Goal: Task Accomplishment & Management: Manage account settings

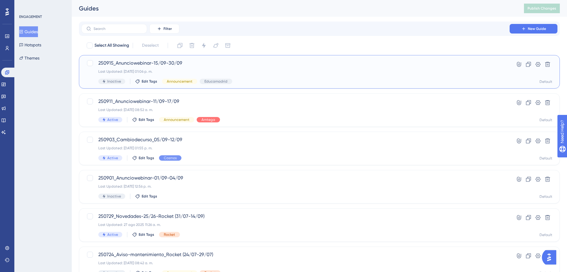
click at [159, 65] on span "250915_Anunciowebinar-15/09-30/09" at bounding box center [295, 62] width 394 height 7
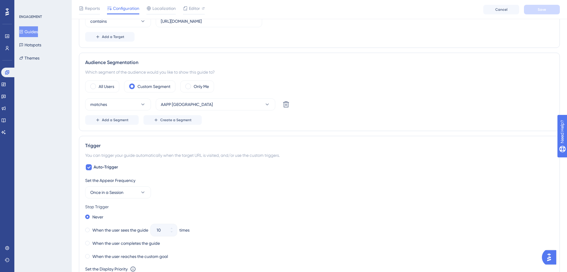
scroll to position [329, 0]
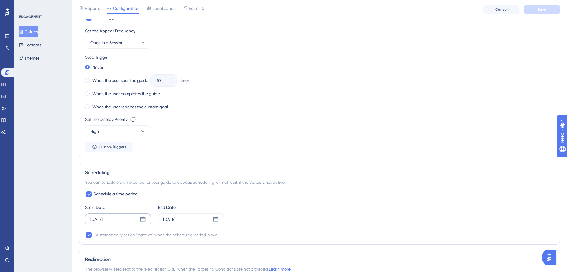
click at [139, 221] on div "[DATE]" at bounding box center [118, 219] width 66 height 12
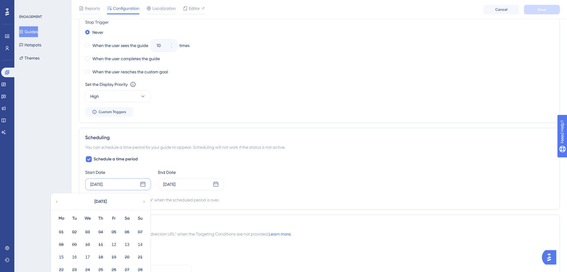
scroll to position [418, 0]
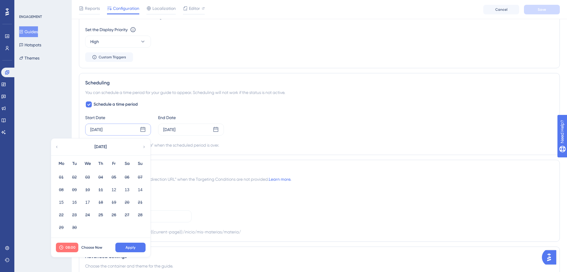
click at [62, 243] on button "08:00" at bounding box center [67, 247] width 22 height 10
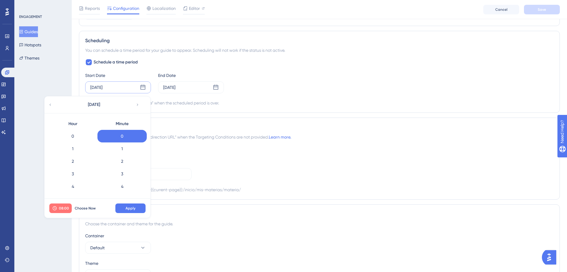
scroll to position [75, 0]
click at [88, 176] on div "9" at bounding box center [72, 174] width 49 height 13
click at [132, 207] on span "Apply" at bounding box center [131, 208] width 10 height 5
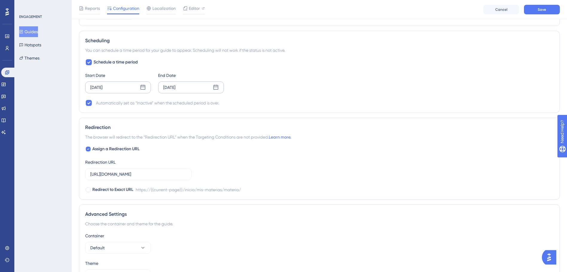
click at [208, 90] on div "[DATE]" at bounding box center [191, 87] width 66 height 12
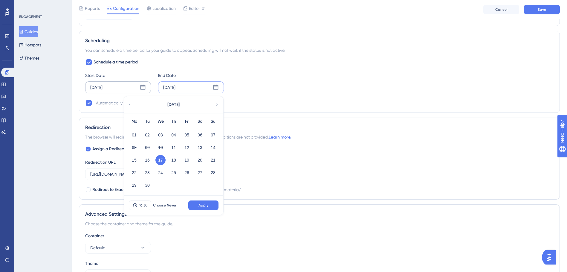
click at [312, 74] on div "Start Date [DATE] End Date [DATE] [DATE] Mo Tu We Th Fr Sa Su 01 02 03 04 05 06…" at bounding box center [319, 83] width 468 height 22
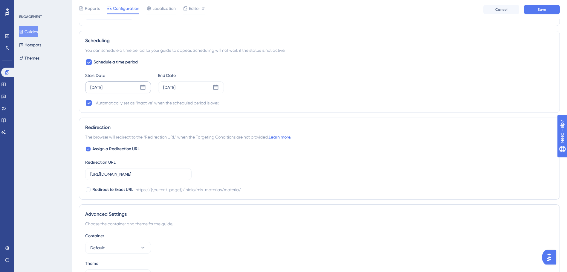
click at [139, 86] on div "[DATE]" at bounding box center [118, 87] width 66 height 12
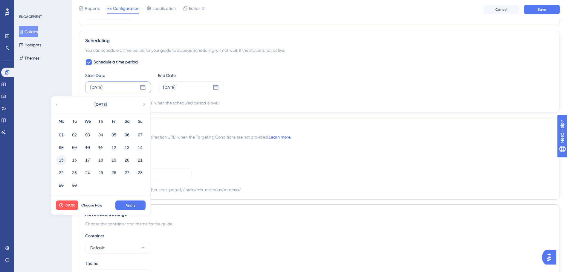
click at [60, 158] on button "15" at bounding box center [61, 160] width 10 height 10
click at [125, 204] on button "Apply" at bounding box center [130, 205] width 30 height 10
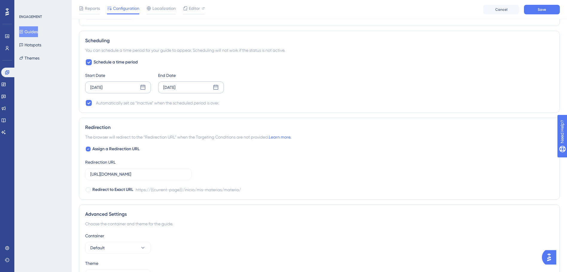
click at [219, 84] on div "[DATE]" at bounding box center [191, 87] width 66 height 12
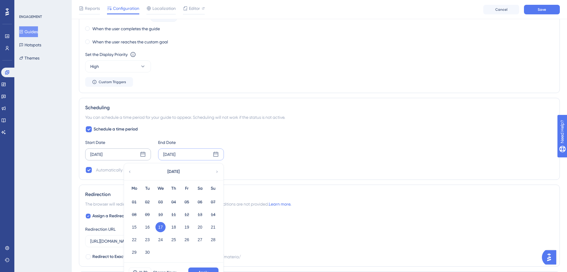
scroll to position [431, 0]
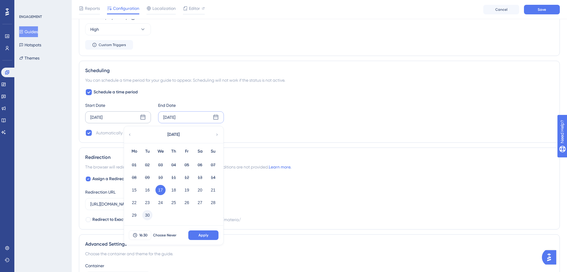
click at [151, 216] on button "30" at bounding box center [147, 215] width 10 height 10
click at [138, 233] on button "16:30" at bounding box center [140, 235] width 22 height 10
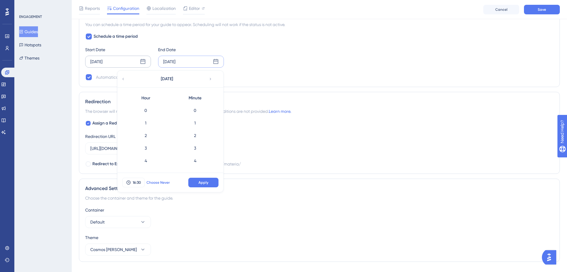
scroll to position [351, 0]
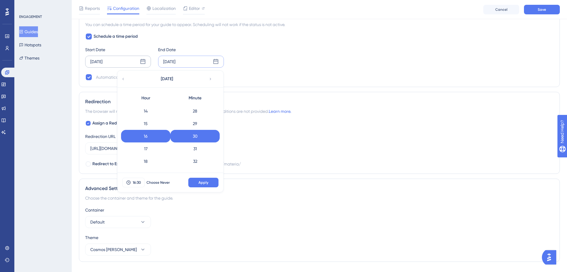
click at [249, 82] on div "Scheduling You can schedule a time period for your guide to appear. Scheduling …" at bounding box center [319, 46] width 481 height 82
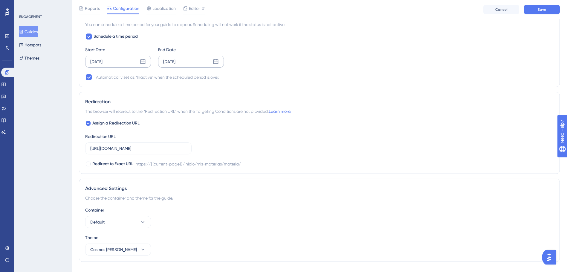
click at [210, 63] on div "[DATE]" at bounding box center [191, 62] width 66 height 12
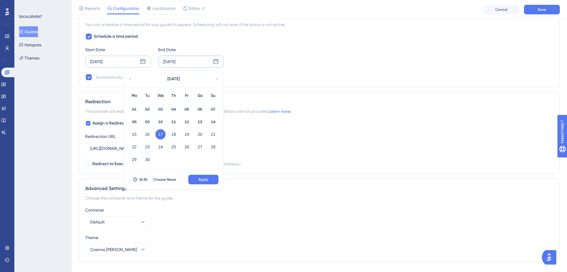
click at [216, 76] on div "[DATE]" at bounding box center [173, 79] width 99 height 17
click at [217, 78] on icon at bounding box center [216, 79] width 1 height 2
click at [163, 109] on button "01" at bounding box center [160, 109] width 10 height 10
click at [173, 109] on button "02" at bounding box center [174, 109] width 10 height 10
click at [146, 178] on span "16:30" at bounding box center [143, 179] width 8 height 5
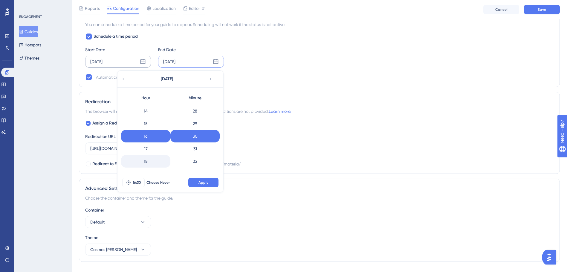
click at [145, 161] on div "18" at bounding box center [145, 161] width 49 height 13
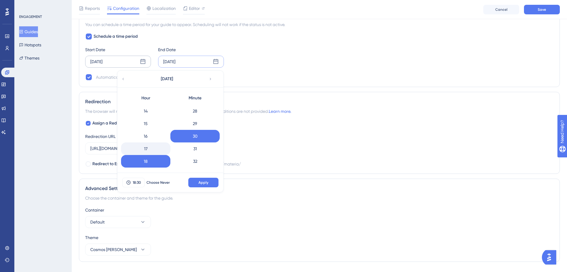
click at [149, 151] on div "17" at bounding box center [145, 148] width 49 height 13
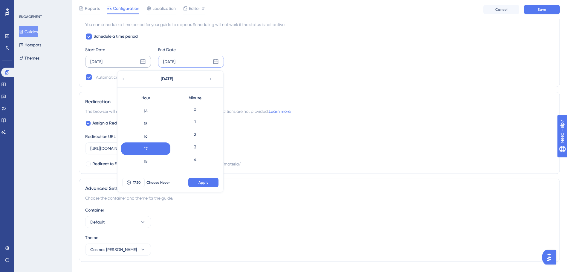
scroll to position [0, 0]
click at [196, 112] on div "0" at bounding box center [194, 110] width 49 height 13
click at [205, 181] on span "Apply" at bounding box center [203, 182] width 10 height 5
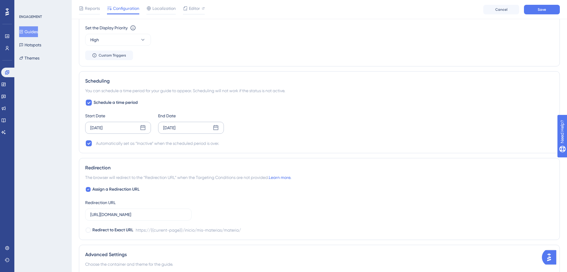
scroll to position [367, 0]
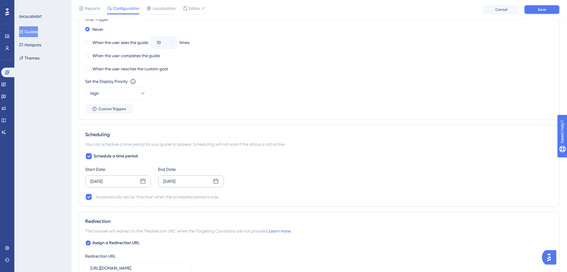
click at [542, 14] on button "Save" at bounding box center [542, 10] width 36 height 10
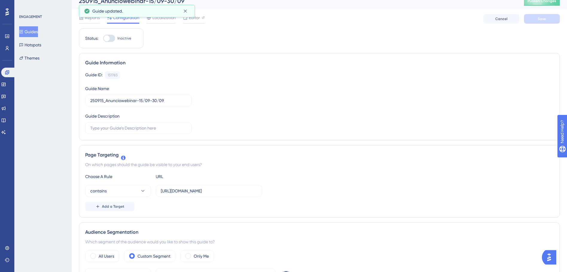
scroll to position [0, 0]
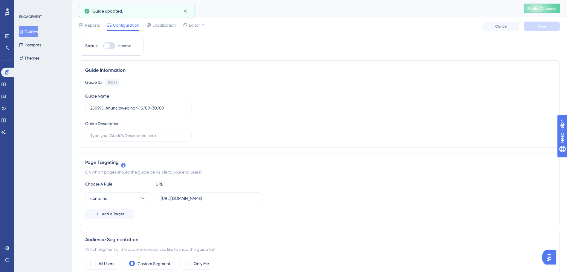
click at [106, 47] on div at bounding box center [107, 46] width 6 height 6
click at [103, 46] on input "Inactive" at bounding box center [103, 46] width 0 height 0
checkbox input "true"
click at [542, 22] on button "Save" at bounding box center [542, 27] width 36 height 10
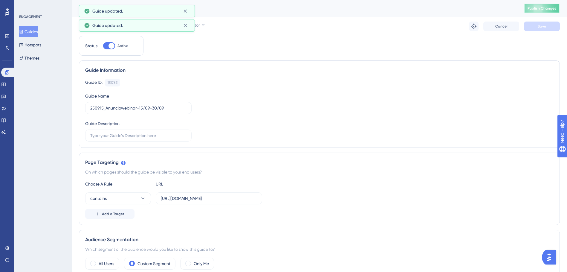
click at [545, 6] on span "Publish Changes" at bounding box center [542, 8] width 29 height 5
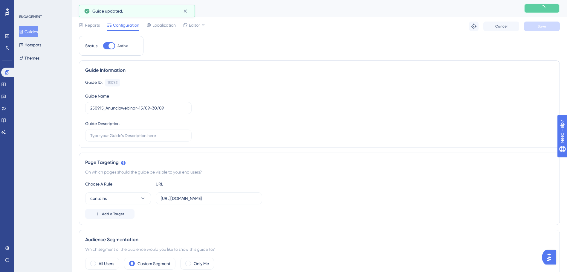
click at [545, 10] on icon at bounding box center [541, 8] width 9 height 9
click at [396, 123] on div "Guide ID: 151783 Copy Guide Name 250915_Anunciowebinar-15/09-30/09 Guide Descri…" at bounding box center [319, 110] width 468 height 63
